Goal: Book appointment/travel/reservation

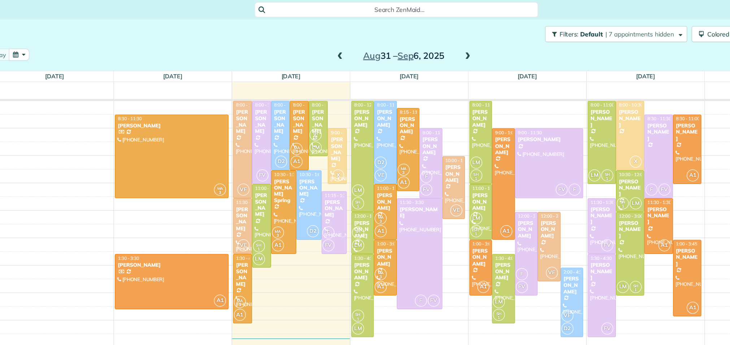
scroll to position [3, 3]
click at [584, 138] on div at bounding box center [589, 127] width 22 height 67
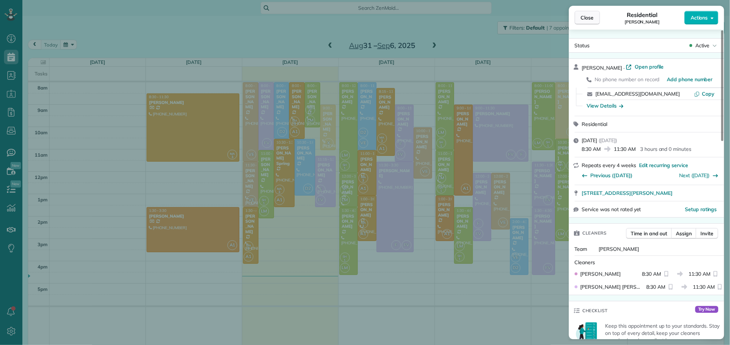
click at [593, 21] on span "Close" at bounding box center [587, 17] width 13 height 7
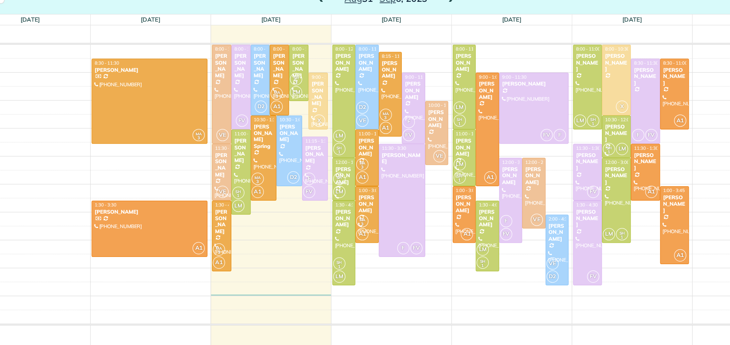
click at [349, 300] on div "8am 9am 10am 11am 12pm 1pm 2pm 3pm 4pm 5pm MA 3 8:30 - 11:30 [PERSON_NAME] [PHO…" at bounding box center [375, 214] width 695 height 264
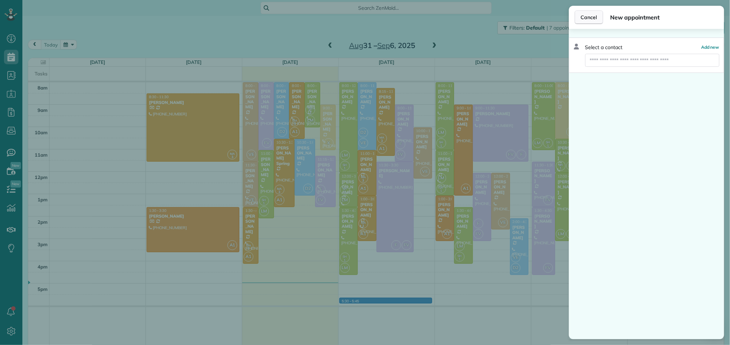
click at [582, 17] on span "Cancel" at bounding box center [589, 17] width 16 height 7
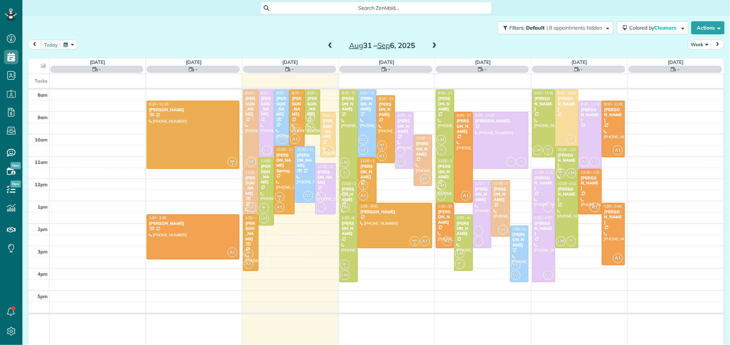
scroll to position [3, 3]
